Goal: Transaction & Acquisition: Book appointment/travel/reservation

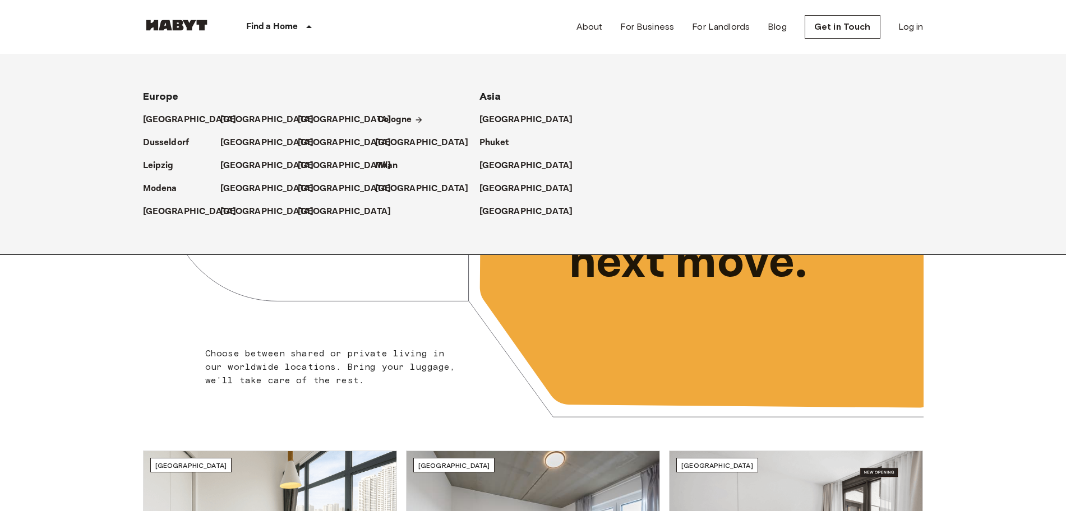
click at [398, 122] on p "Cologne" at bounding box center [394, 119] width 35 height 13
click at [237, 121] on p "[GEOGRAPHIC_DATA]" at bounding box center [270, 119] width 94 height 13
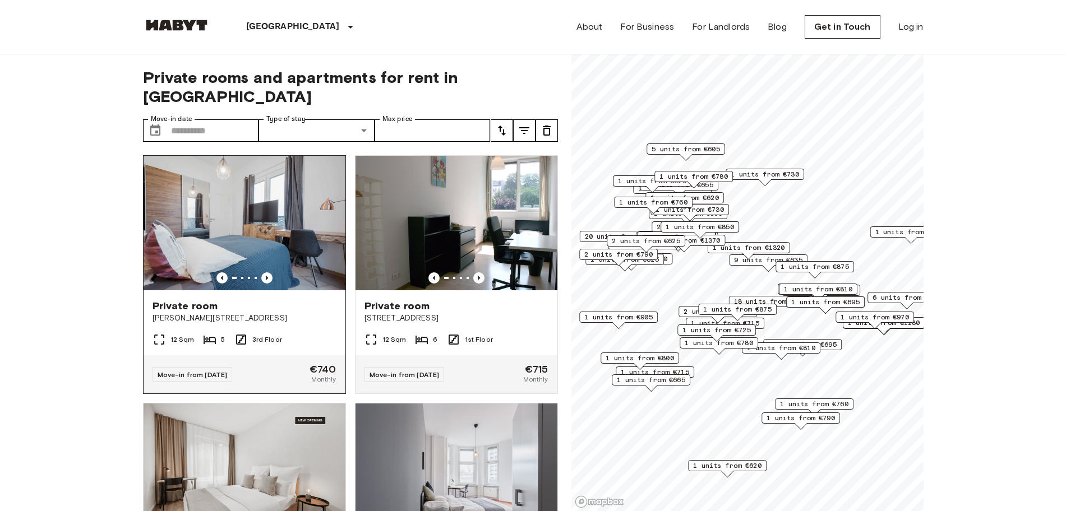
click at [294, 263] on img at bounding box center [245, 223] width 202 height 135
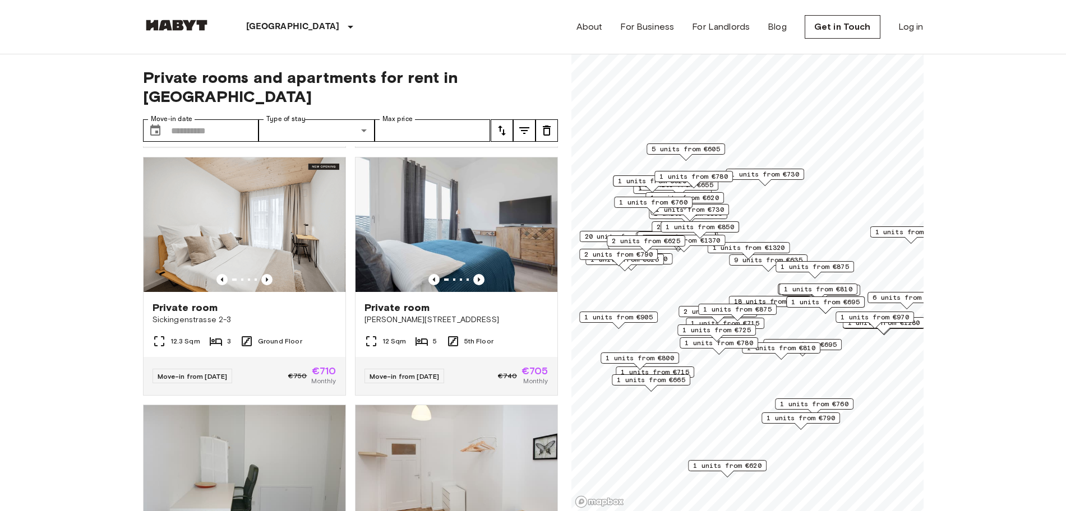
scroll to position [1028, 0]
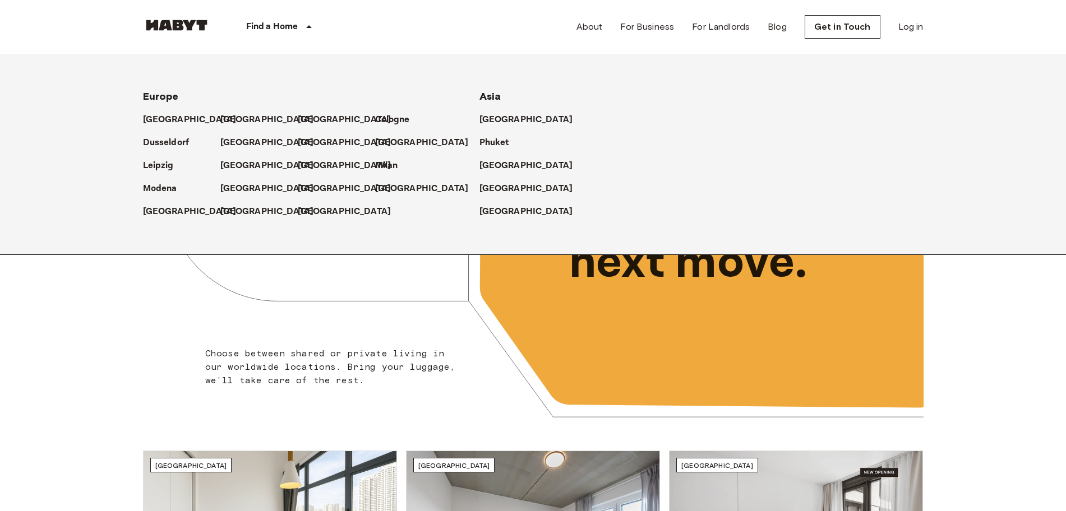
click at [290, 20] on p "Find a Home" at bounding box center [272, 26] width 52 height 13
click at [176, 209] on p "[GEOGRAPHIC_DATA]" at bounding box center [192, 211] width 94 height 13
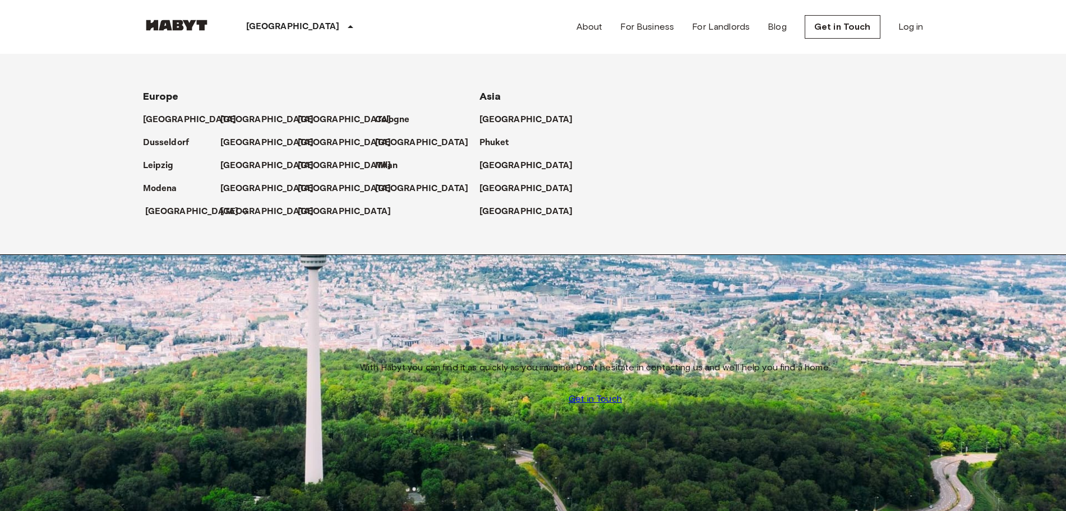
click at [177, 213] on p "[GEOGRAPHIC_DATA]" at bounding box center [192, 211] width 94 height 13
click at [169, 206] on p "[GEOGRAPHIC_DATA]" at bounding box center [192, 211] width 94 height 13
click at [287, 31] on div "[GEOGRAPHIC_DATA]" at bounding box center [301, 27] width 183 height 54
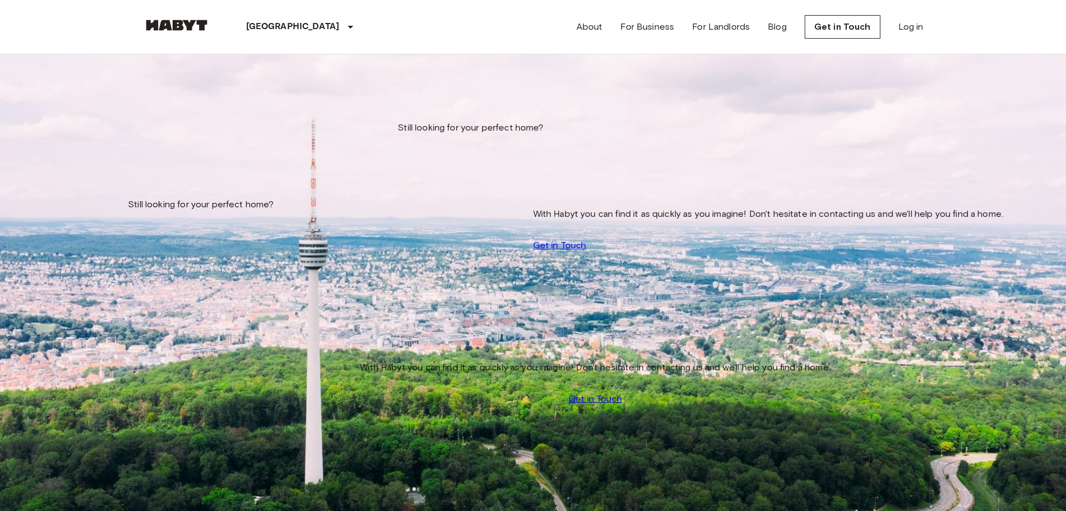
click at [278, 207] on img at bounding box center [534, 434] width 780 height 520
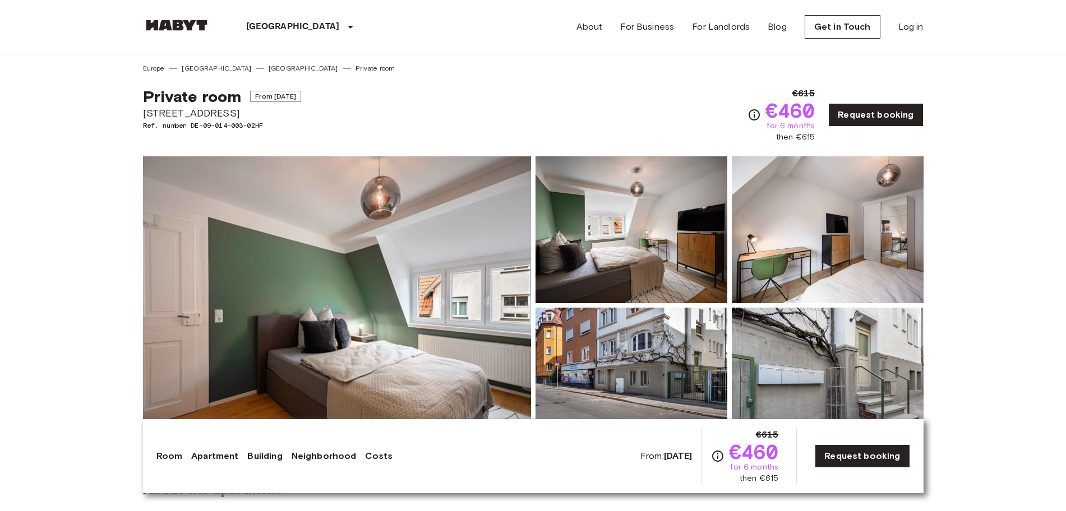
click at [176, 113] on span "Stubaier Straße 12" at bounding box center [222, 113] width 158 height 15
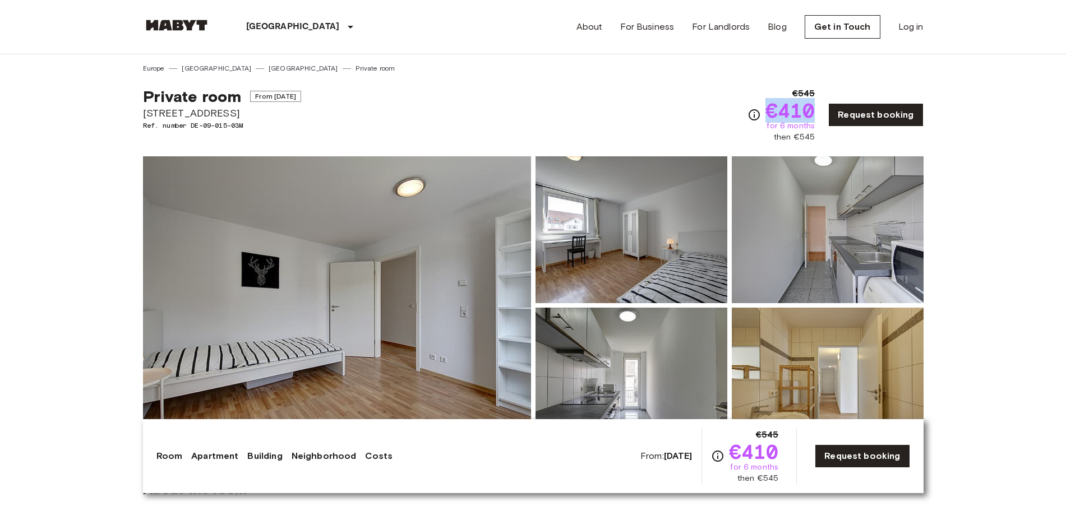
drag, startPoint x: 772, startPoint y: 109, endPoint x: 815, endPoint y: 119, distance: 43.8
click at [815, 119] on span "€410" at bounding box center [791, 110] width 50 height 20
copy span "€410"
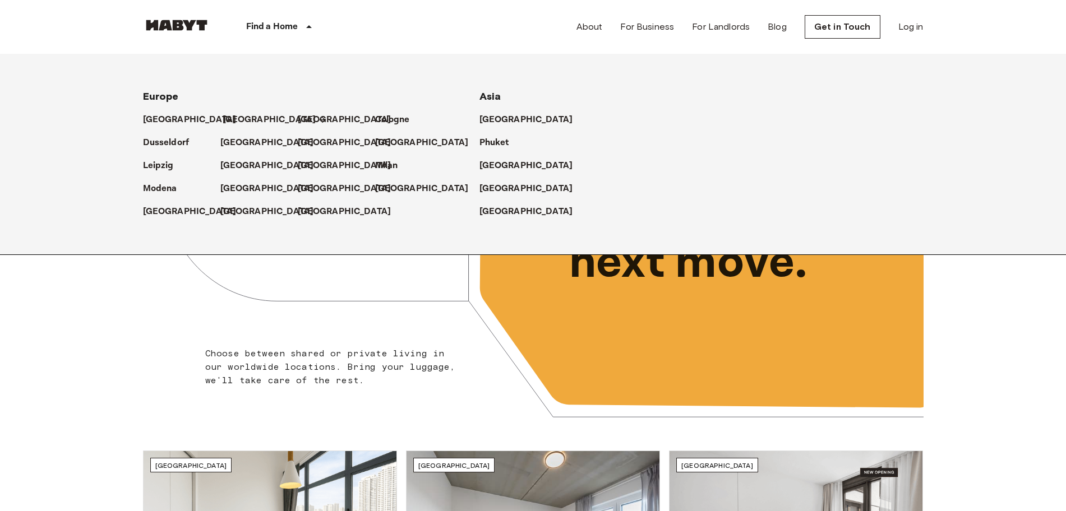
click at [239, 115] on p "[GEOGRAPHIC_DATA]" at bounding box center [270, 119] width 94 height 13
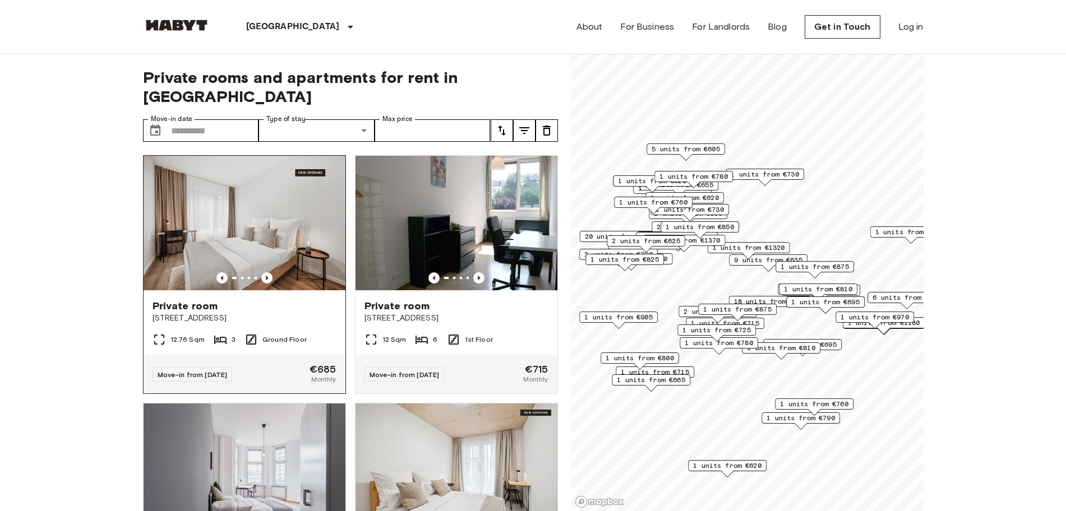
click at [294, 215] on img at bounding box center [245, 223] width 202 height 135
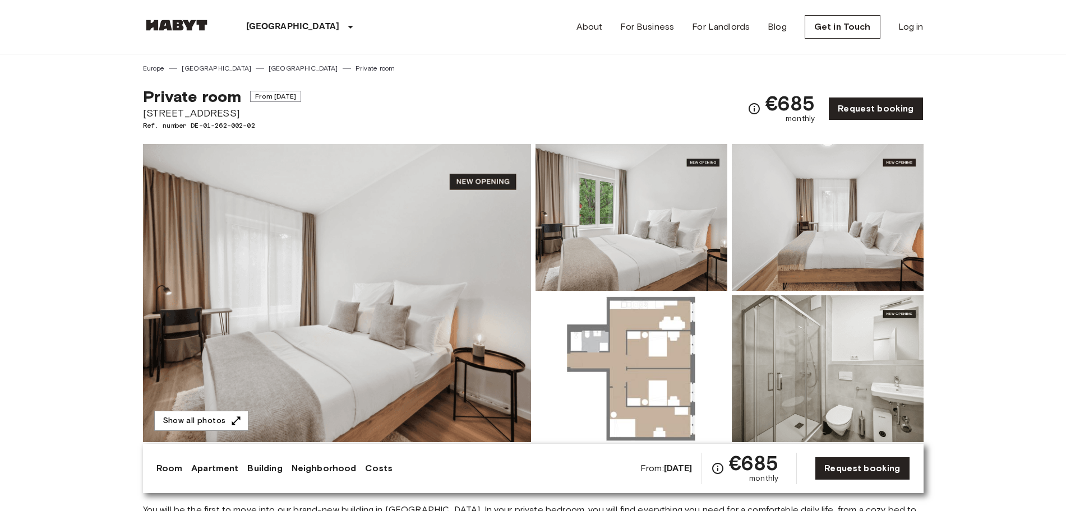
click at [436, 62] on div "[GEOGRAPHIC_DATA] [GEOGRAPHIC_DATA] [GEOGRAPHIC_DATA] Private room" at bounding box center [533, 63] width 781 height 19
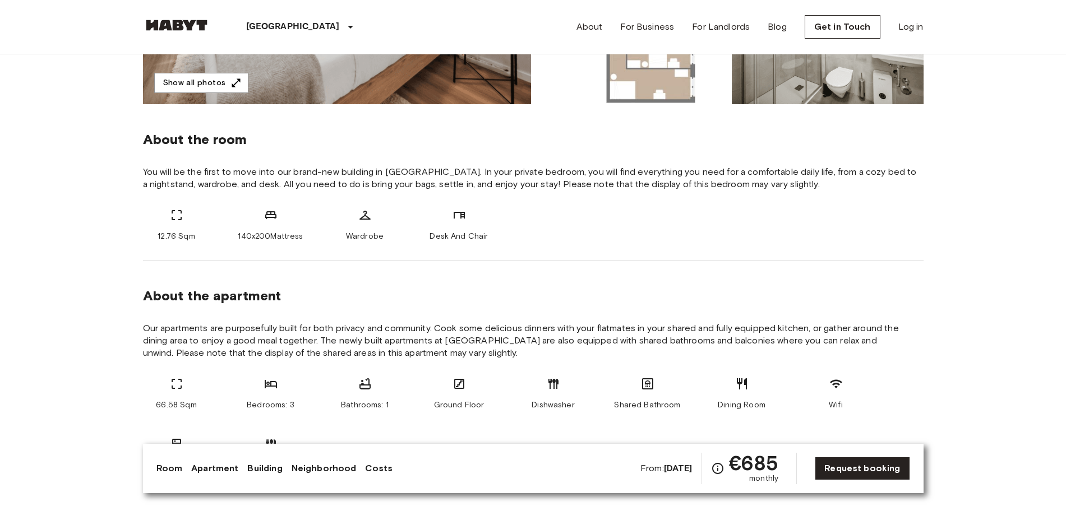
scroll to position [187, 0]
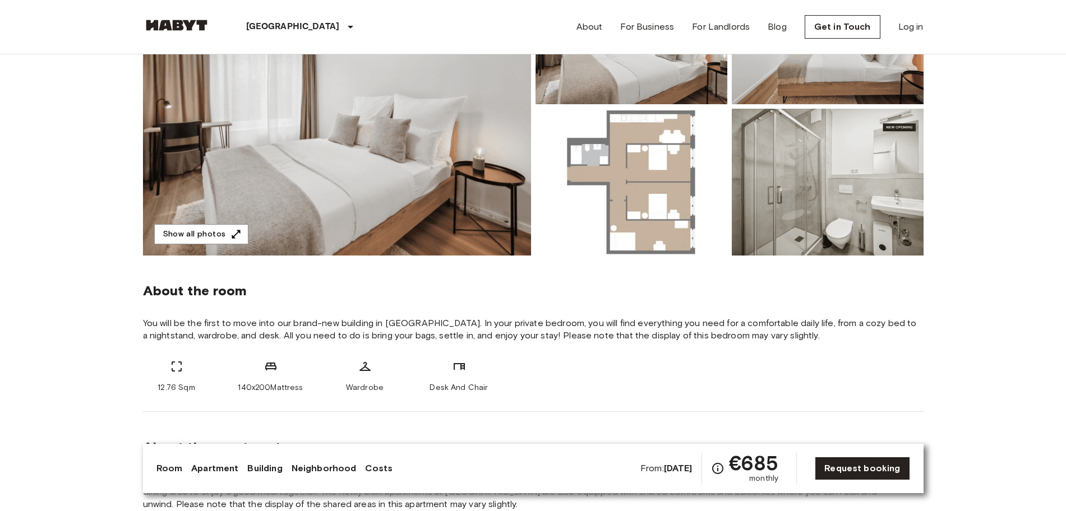
click at [444, 164] on img at bounding box center [337, 106] width 388 height 298
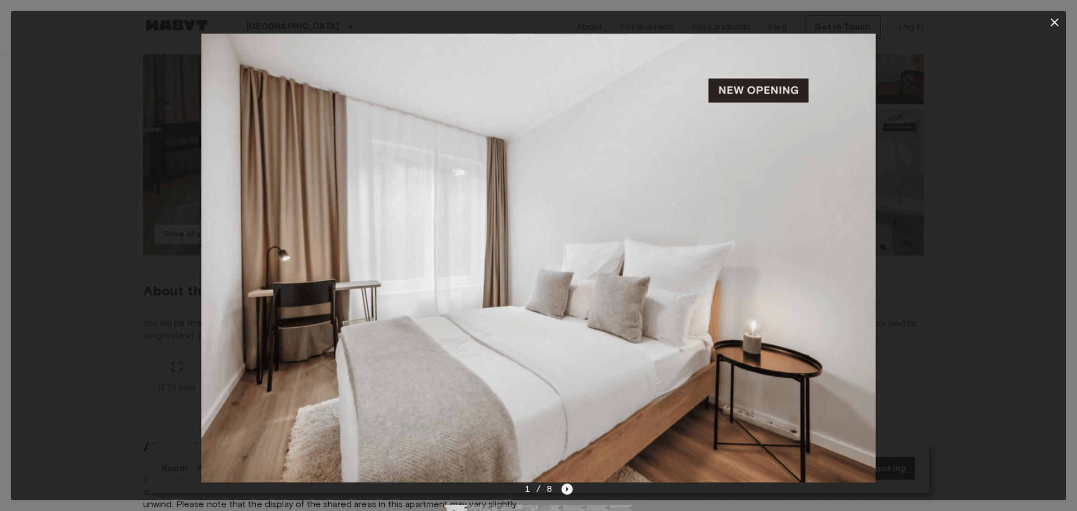
click at [569, 491] on icon "Next image" at bounding box center [566, 489] width 11 height 11
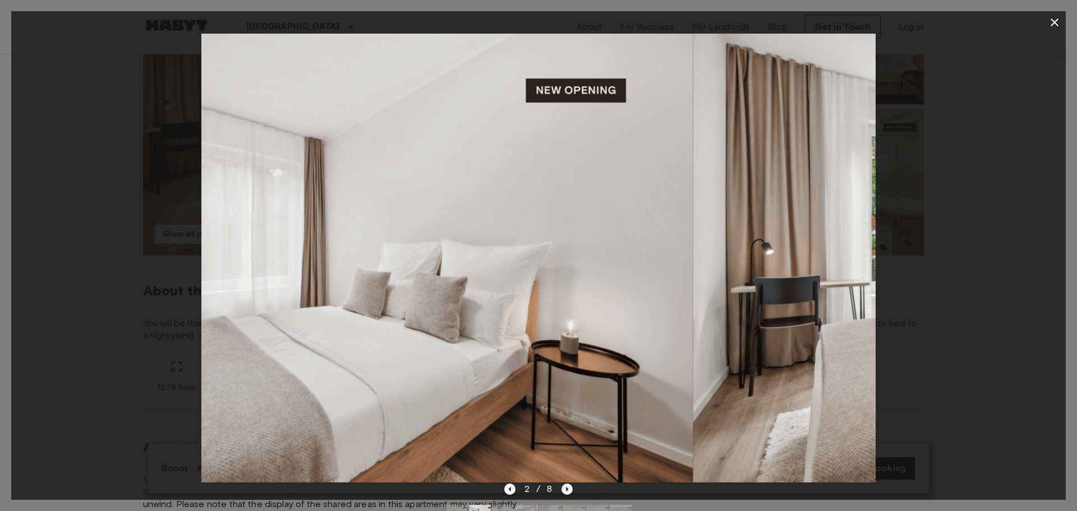
click at [569, 491] on icon "Next image" at bounding box center [566, 489] width 11 height 11
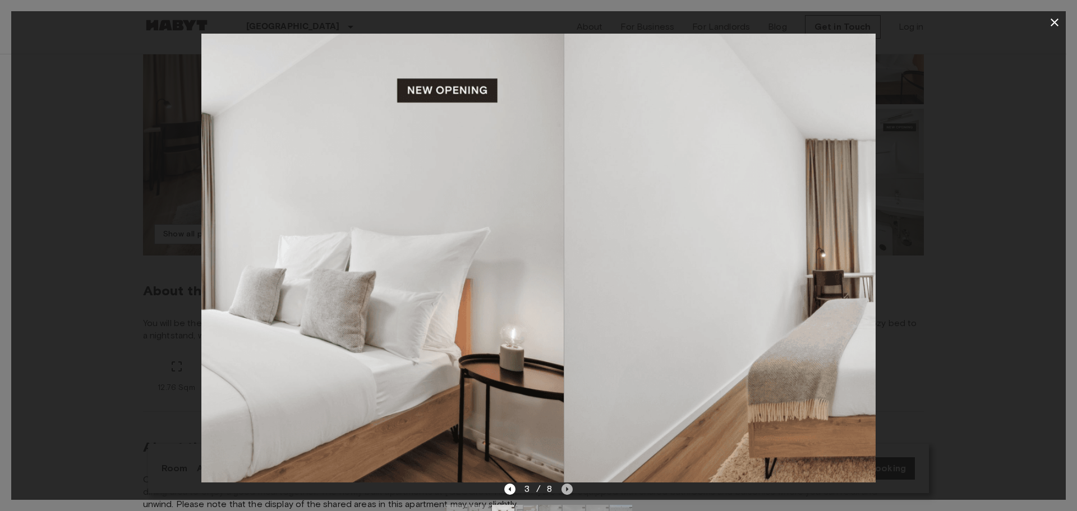
click at [569, 491] on icon "Next image" at bounding box center [566, 489] width 11 height 11
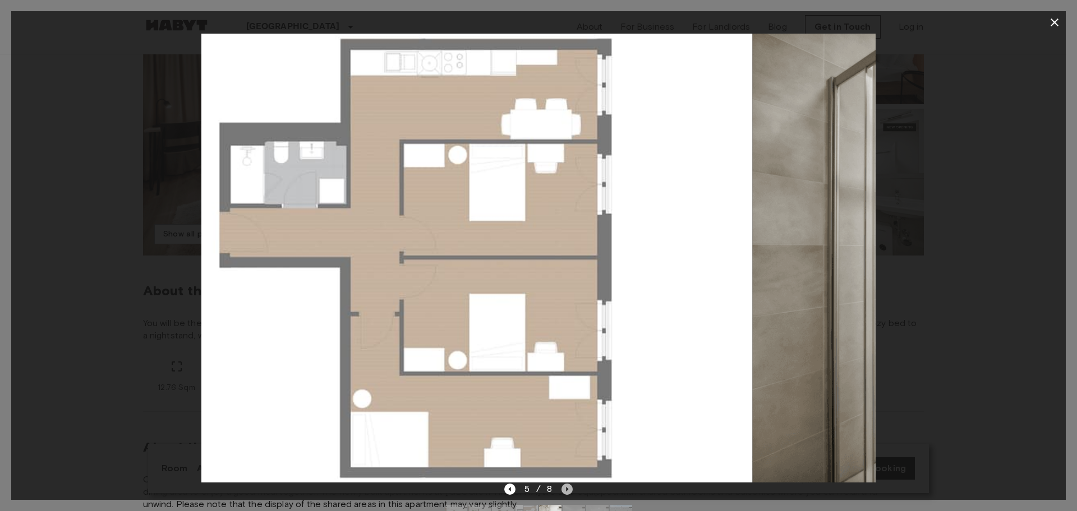
click at [569, 491] on icon "Next image" at bounding box center [566, 489] width 11 height 11
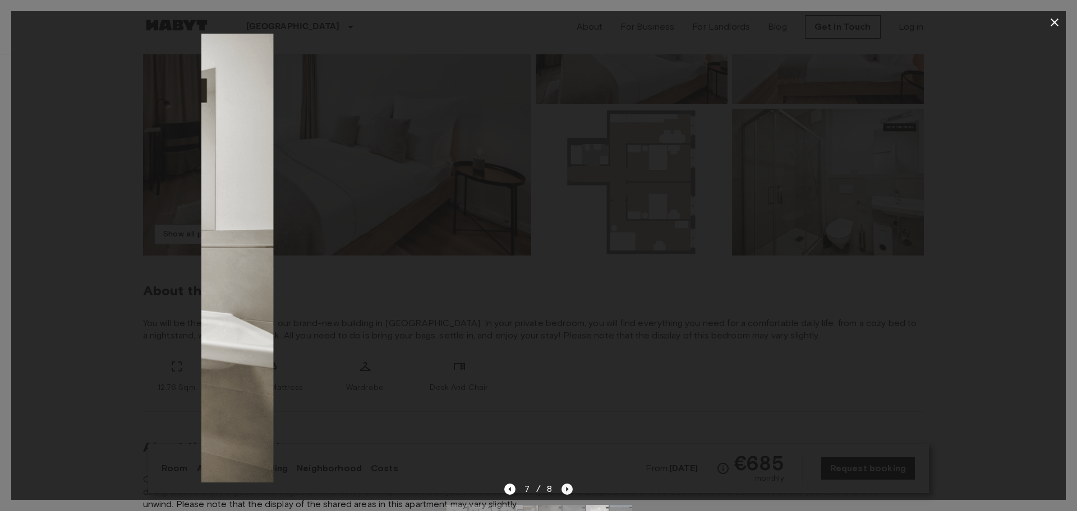
click at [569, 491] on icon "Next image" at bounding box center [566, 489] width 11 height 11
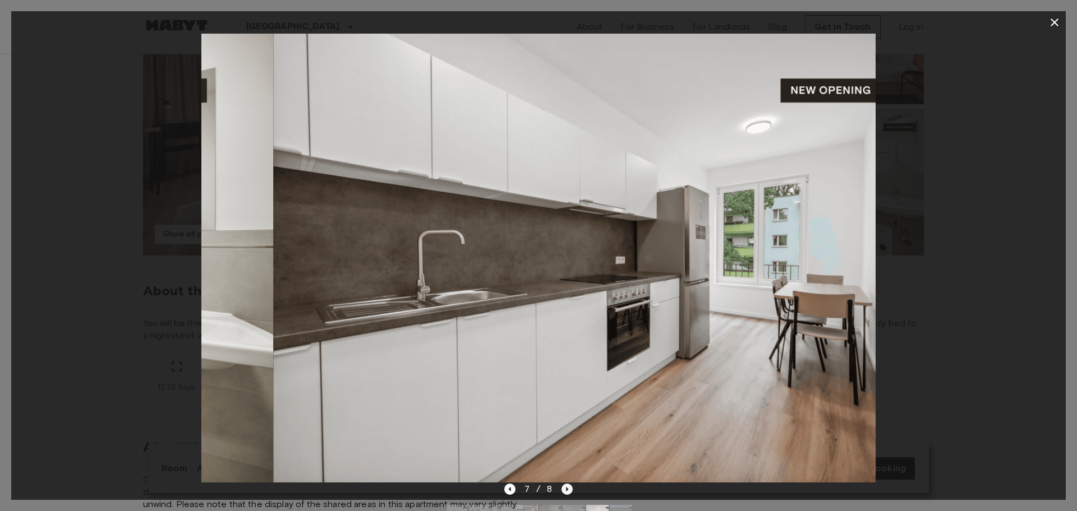
click at [569, 491] on div "7 / 8" at bounding box center [538, 489] width 69 height 13
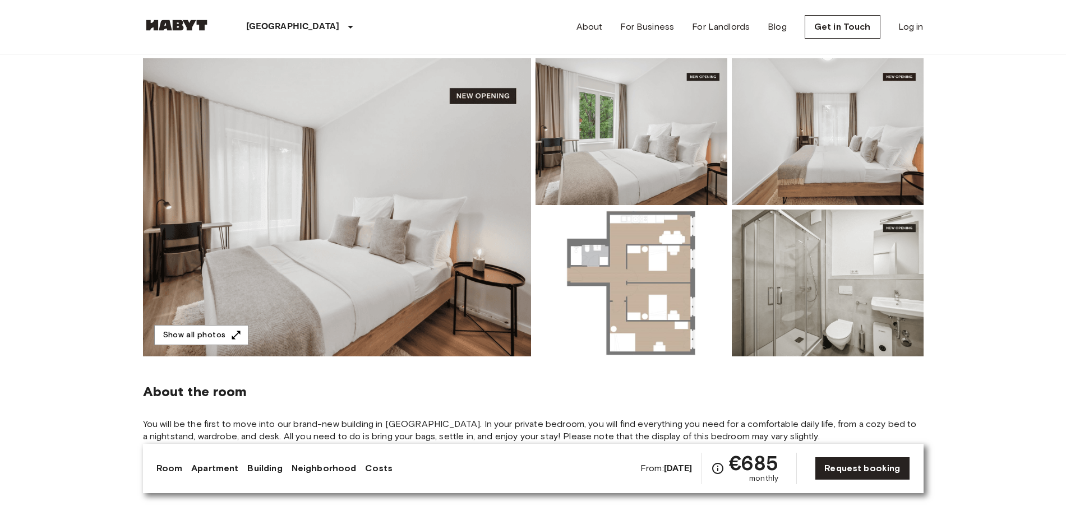
scroll to position [0, 0]
